Goal: Task Accomplishment & Management: Manage account settings

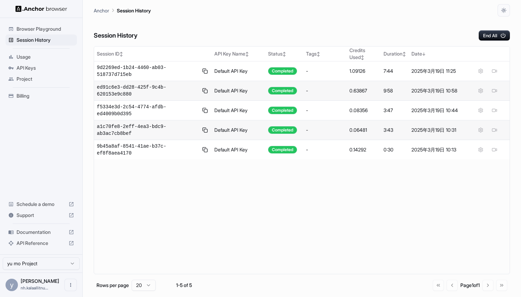
click at [33, 29] on span "Browser Playground" at bounding box center [46, 28] width 58 height 7
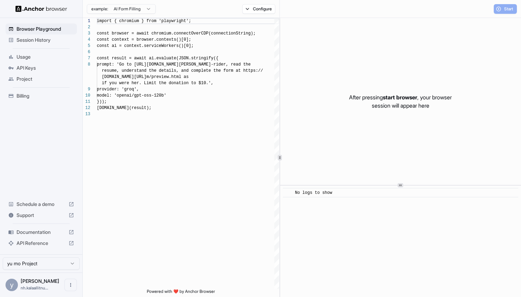
scroll to position [43, 0]
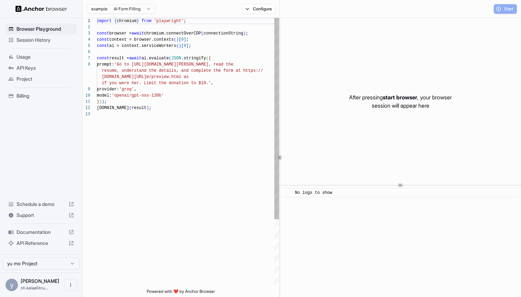
click at [41, 39] on span "Session History" at bounding box center [46, 40] width 58 height 7
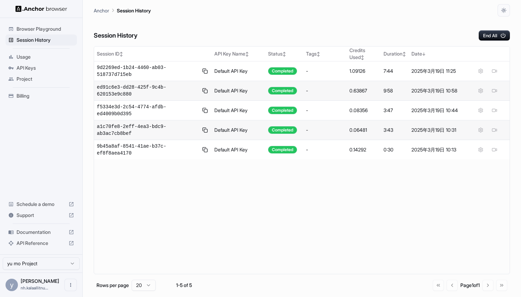
click at [51, 28] on span "Browser Playground" at bounding box center [46, 28] width 58 height 7
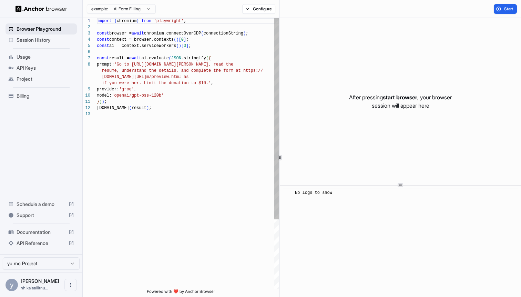
scroll to position [43, 0]
click at [47, 38] on span "Session History" at bounding box center [46, 40] width 58 height 7
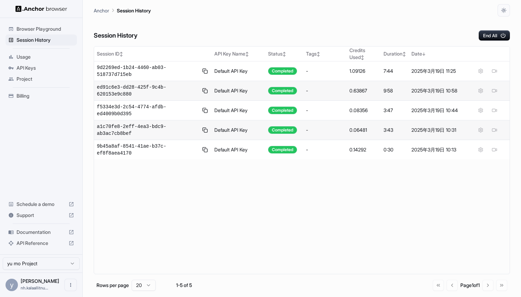
click at [36, 95] on span "Billing" at bounding box center [46, 95] width 58 height 7
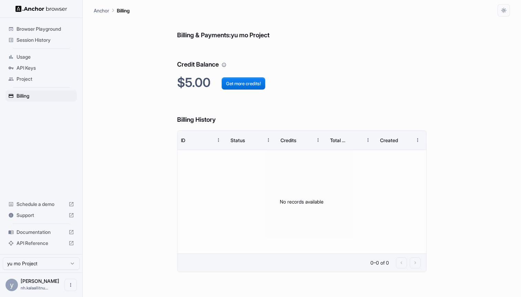
click at [29, 57] on span "Usage" at bounding box center [46, 56] width 58 height 7
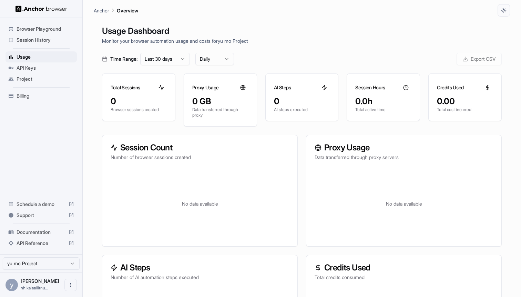
click at [35, 68] on span "API Keys" at bounding box center [46, 67] width 58 height 7
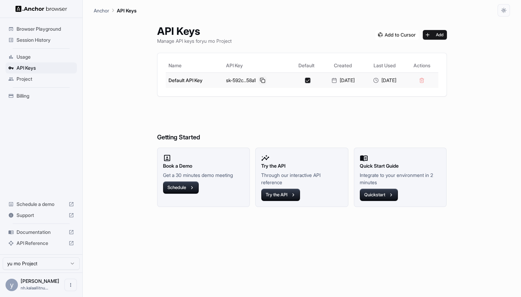
click at [258, 81] on button at bounding box center [262, 80] width 8 height 8
click at [21, 39] on span "Session History" at bounding box center [46, 40] width 58 height 7
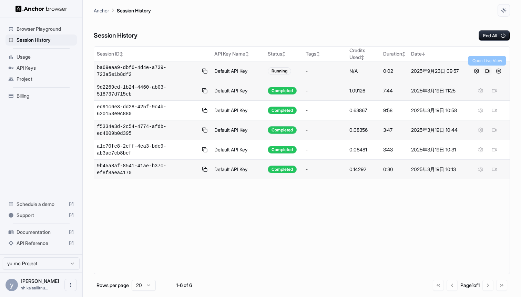
click at [488, 73] on button at bounding box center [487, 71] width 8 height 8
